Goal: Find specific page/section: Find specific page/section

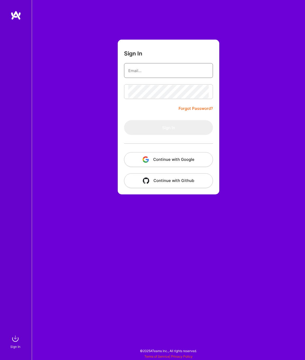
type input "[EMAIL_ADDRESS][DOMAIN_NAME]"
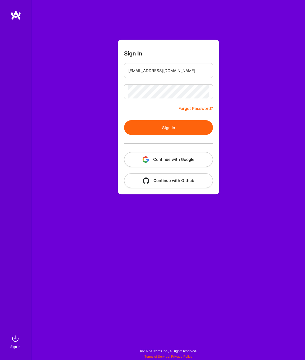
click at [203, 130] on button "Sign In" at bounding box center [168, 127] width 89 height 15
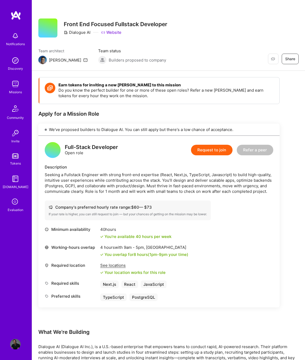
click at [13, 86] on img at bounding box center [15, 84] width 11 height 11
